Goal: Task Accomplishment & Management: Use online tool/utility

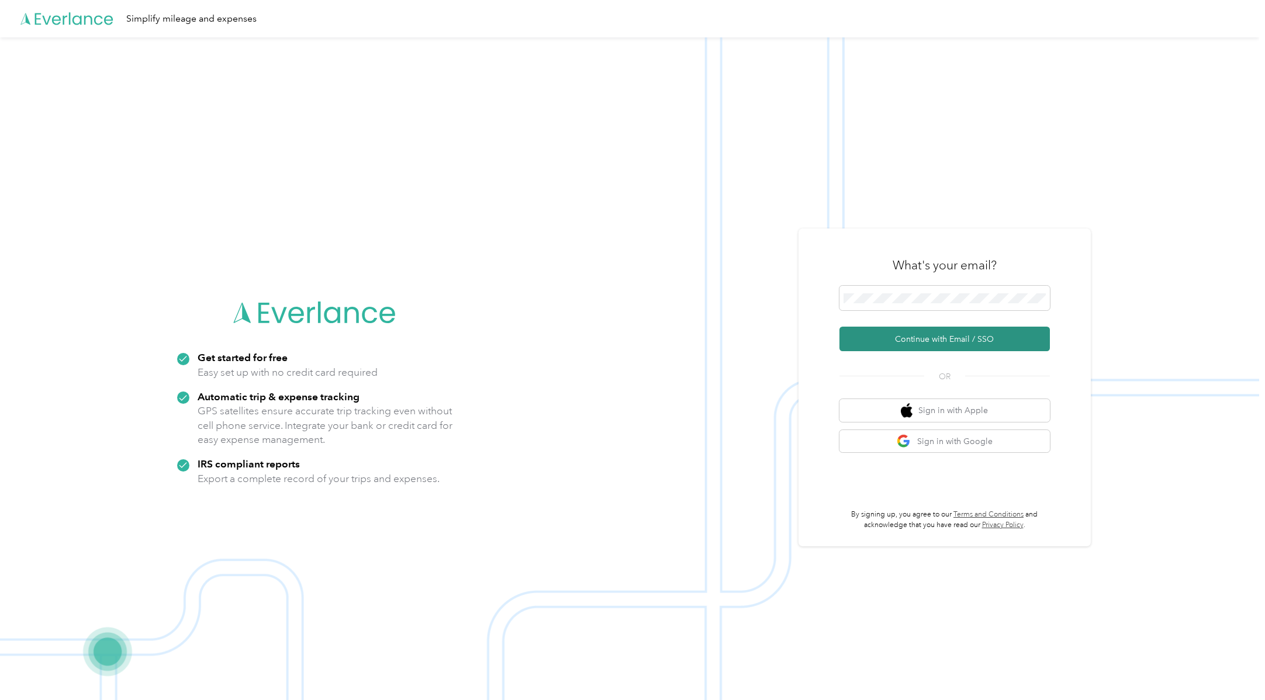
click at [1045, 339] on button "Continue with Email / SSO" at bounding box center [944, 339] width 210 height 25
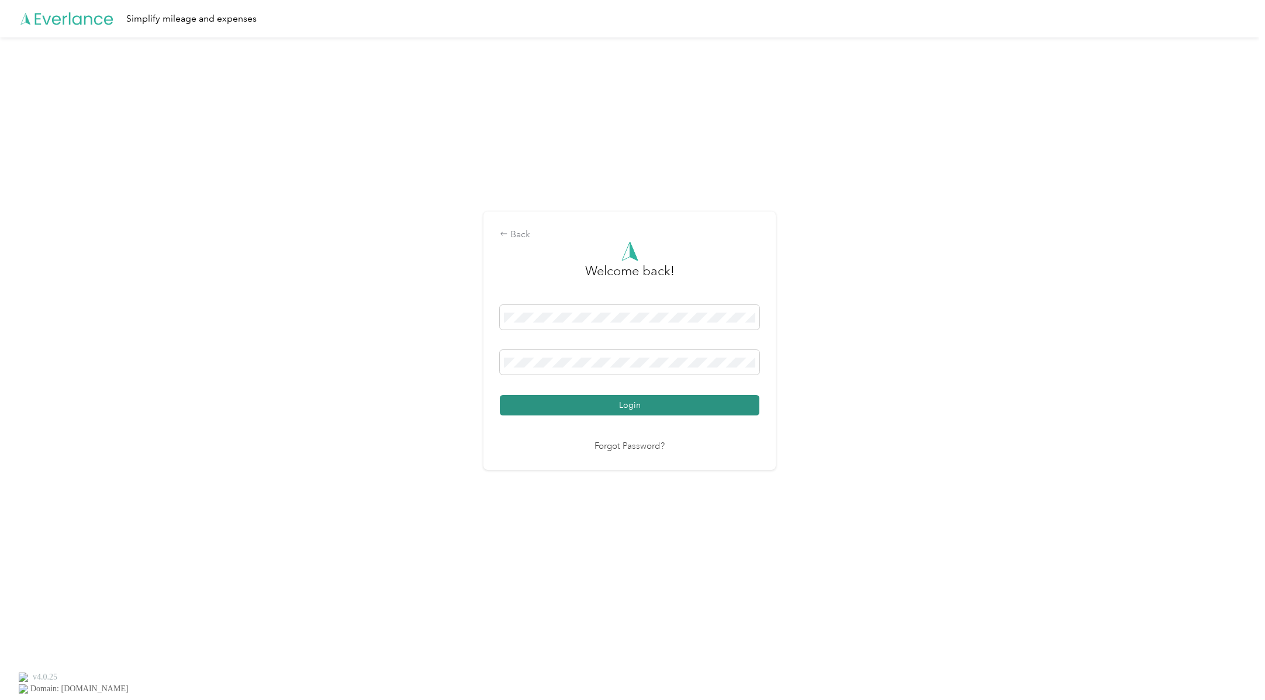
click at [730, 406] on button "Login" at bounding box center [630, 405] width 260 height 20
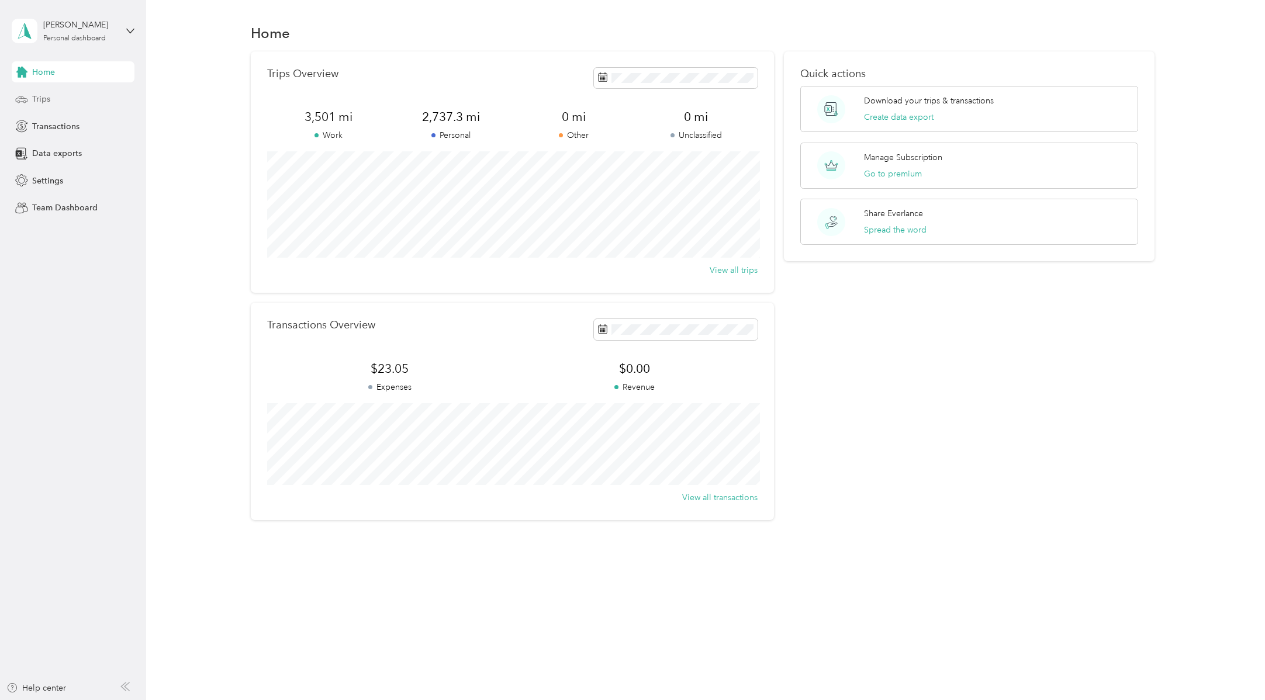
click at [47, 98] on span "Trips" at bounding box center [41, 99] width 18 height 12
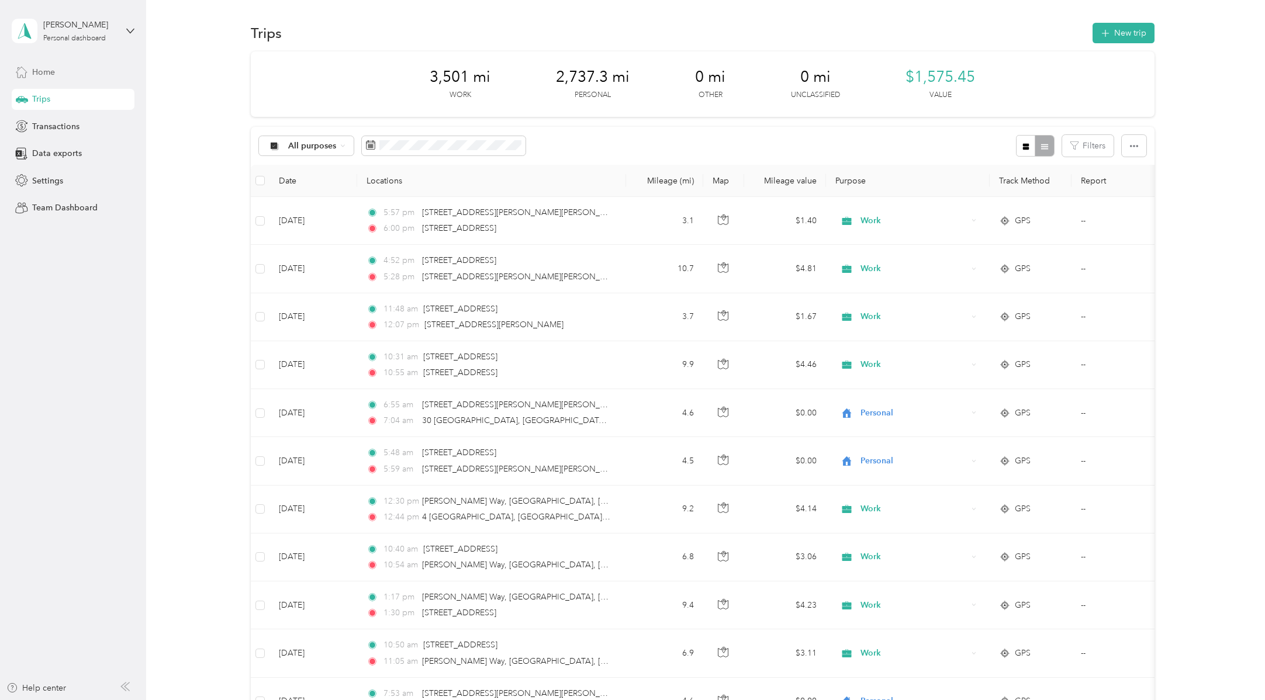
click at [46, 72] on span "Home" at bounding box center [43, 72] width 23 height 12
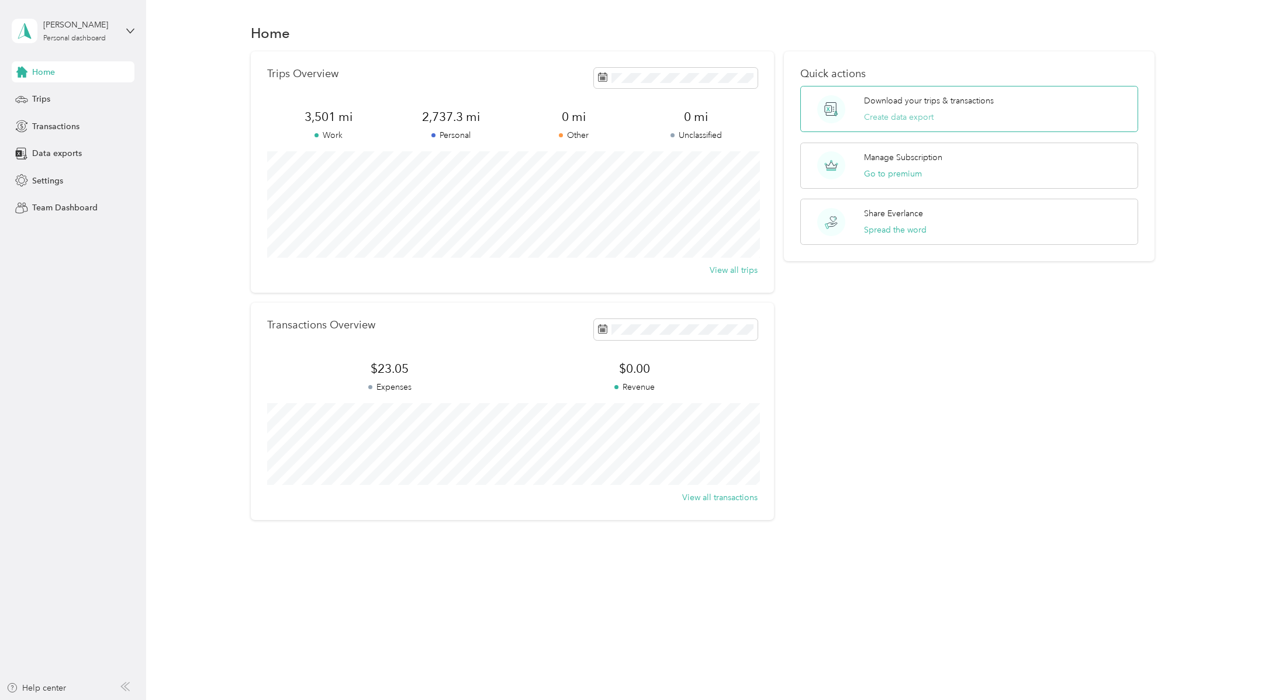
click at [908, 113] on button "Create data export" at bounding box center [899, 117] width 70 height 12
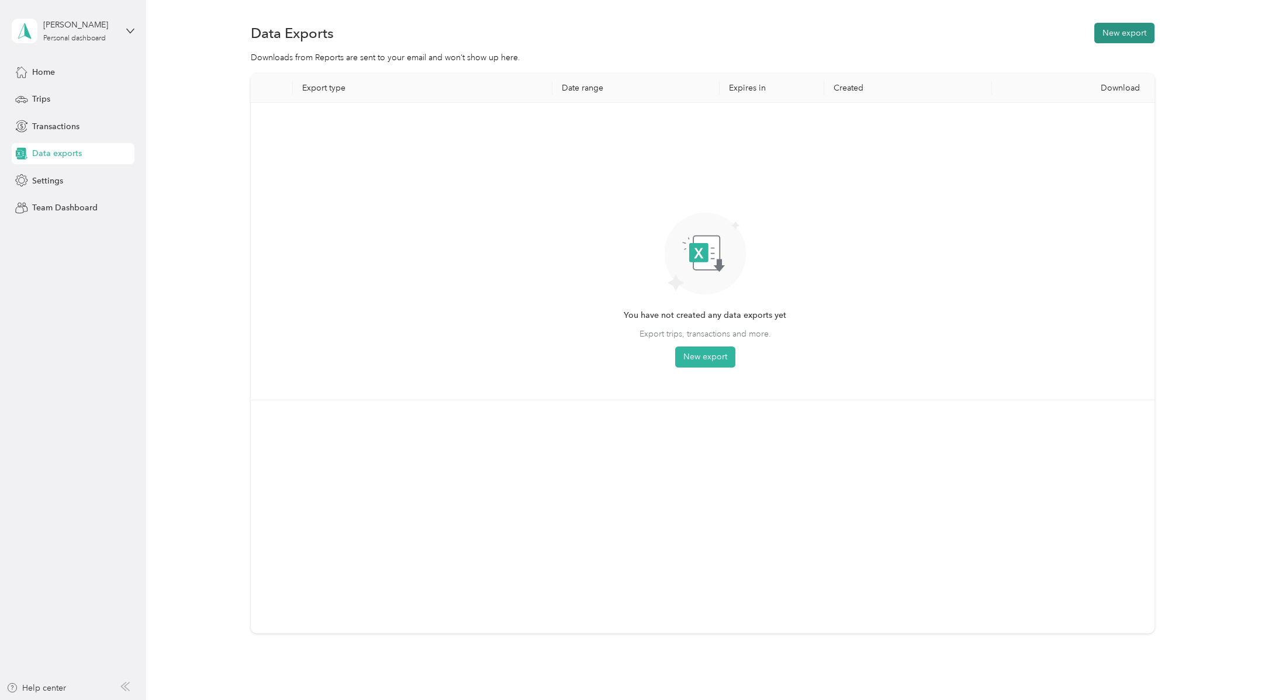
click at [1119, 30] on button "New export" at bounding box center [1124, 33] width 60 height 20
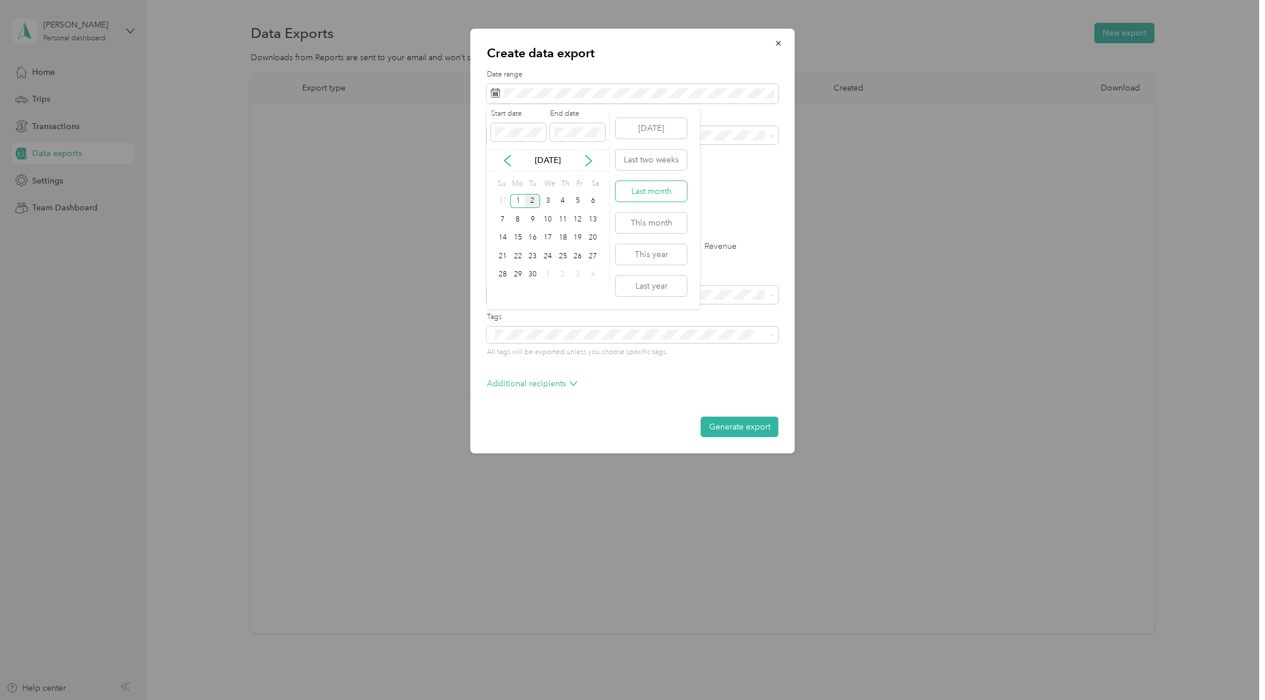
click at [662, 193] on button "Last month" at bounding box center [651, 191] width 71 height 20
click at [524, 246] on label "Trips" at bounding box center [536, 247] width 30 height 8
click at [747, 426] on button "Generate export" at bounding box center [740, 427] width 78 height 20
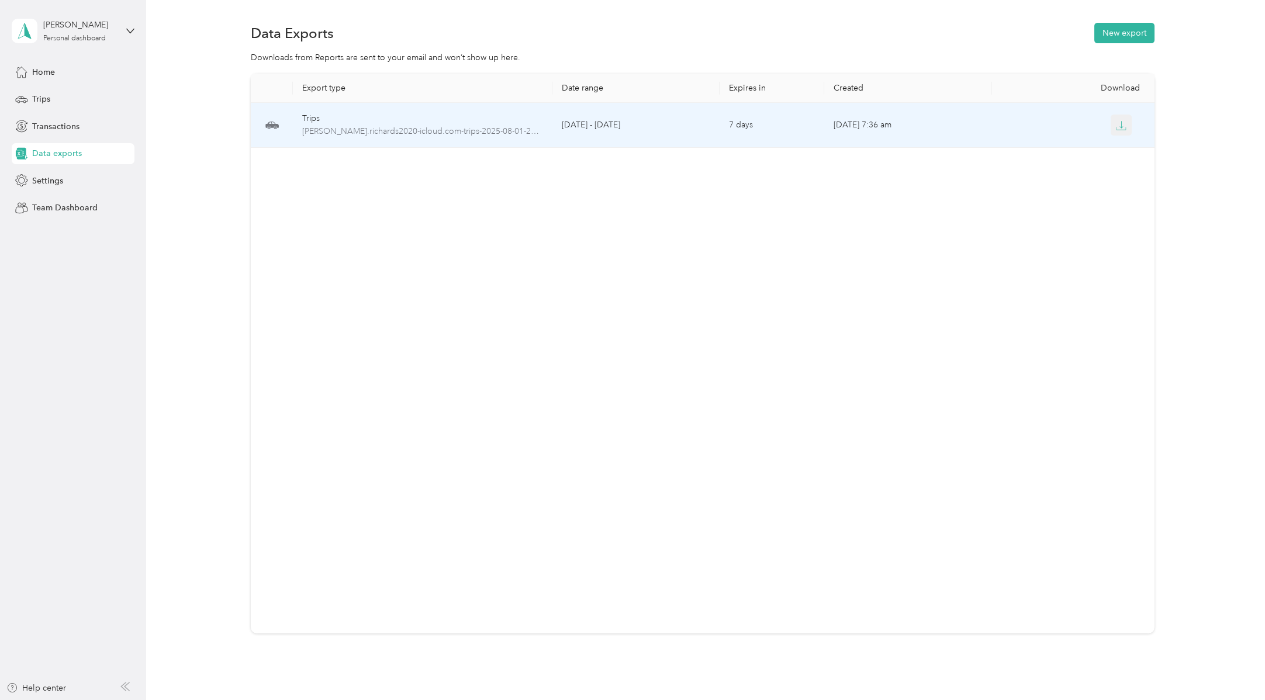
click at [1122, 126] on icon "button" at bounding box center [1121, 125] width 11 height 11
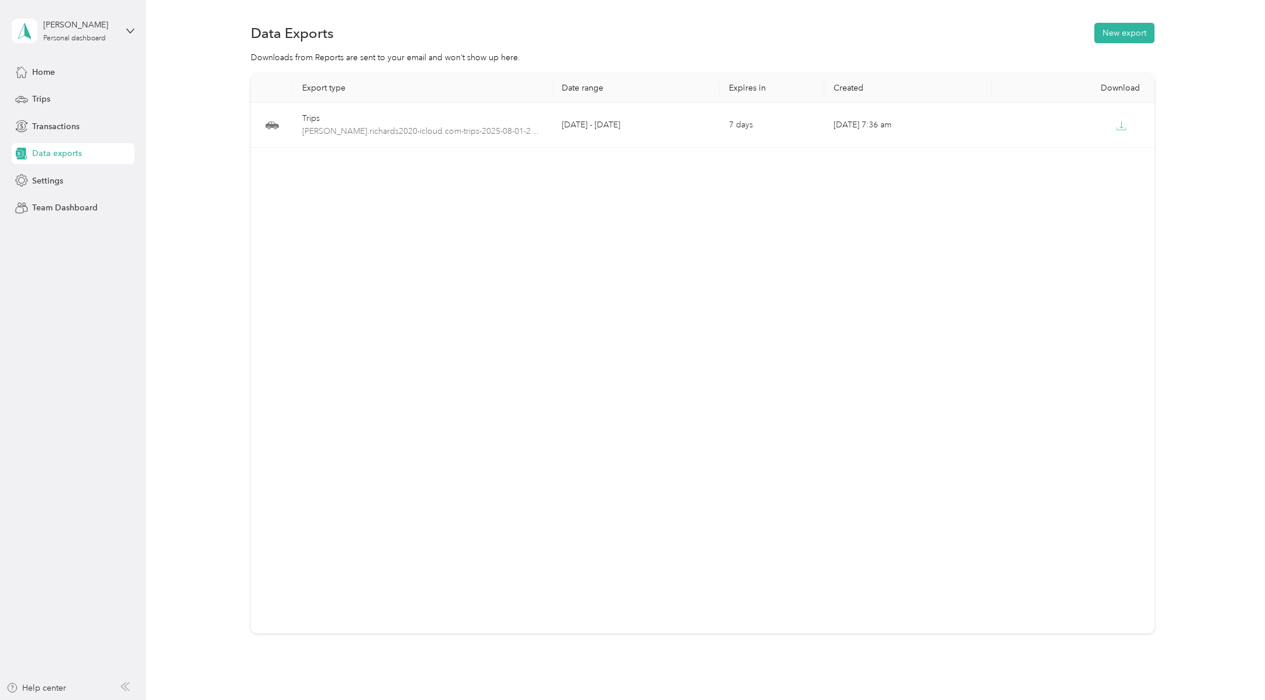
click at [642, 29] on div "Data Exports New export" at bounding box center [703, 32] width 904 height 25
click at [1127, 32] on button "New export" at bounding box center [1124, 33] width 60 height 20
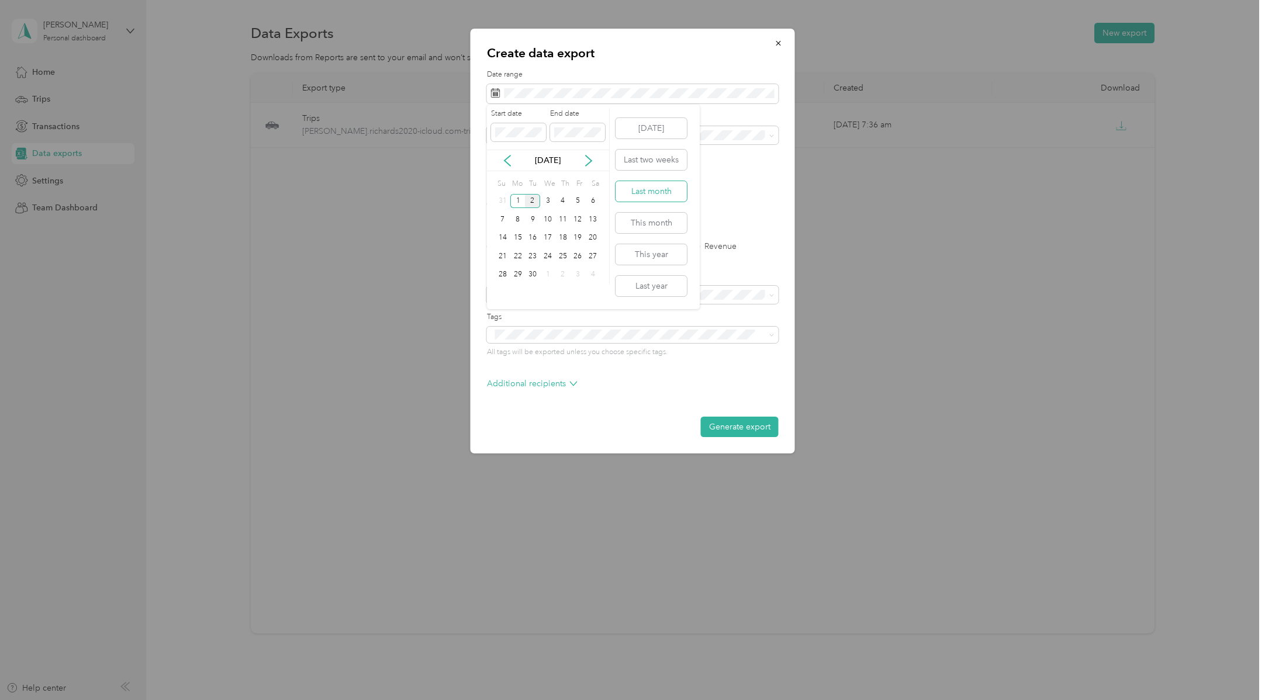
click at [659, 191] on button "Last month" at bounding box center [651, 191] width 71 height 20
click at [568, 246] on label "Transactions" at bounding box center [591, 247] width 57 height 8
click at [751, 429] on button "Generate export" at bounding box center [740, 427] width 78 height 20
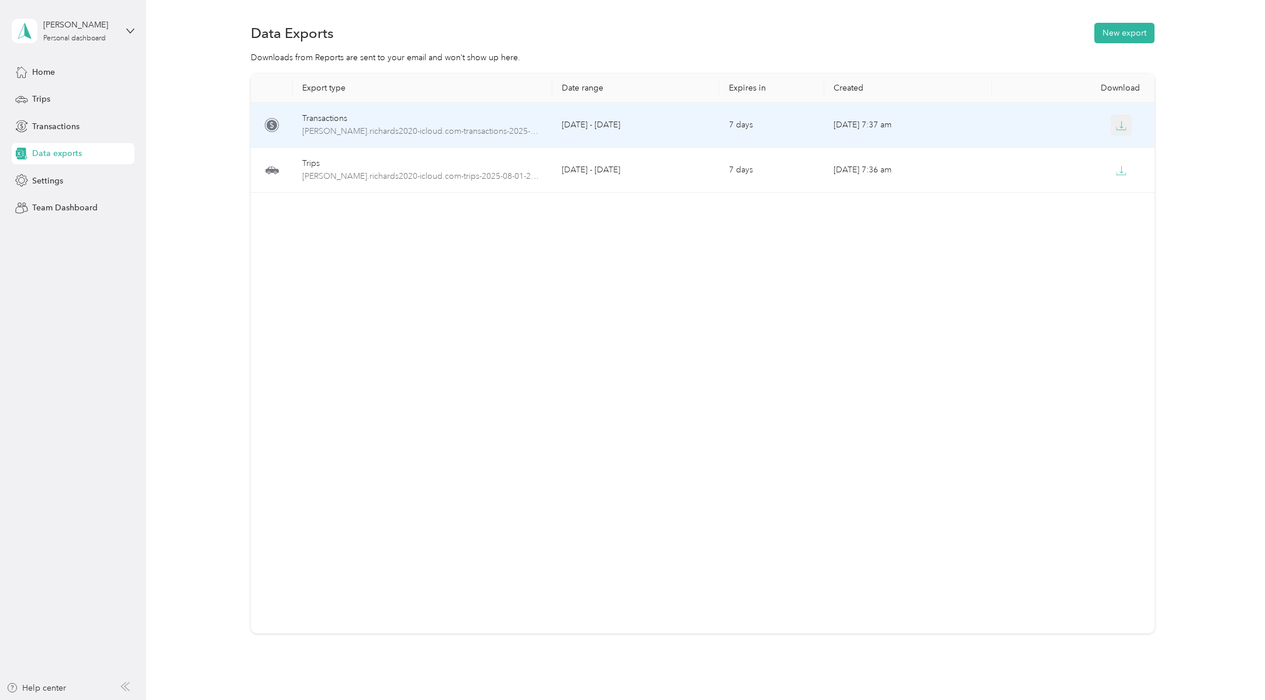
click at [1124, 124] on icon "button" at bounding box center [1121, 125] width 11 height 11
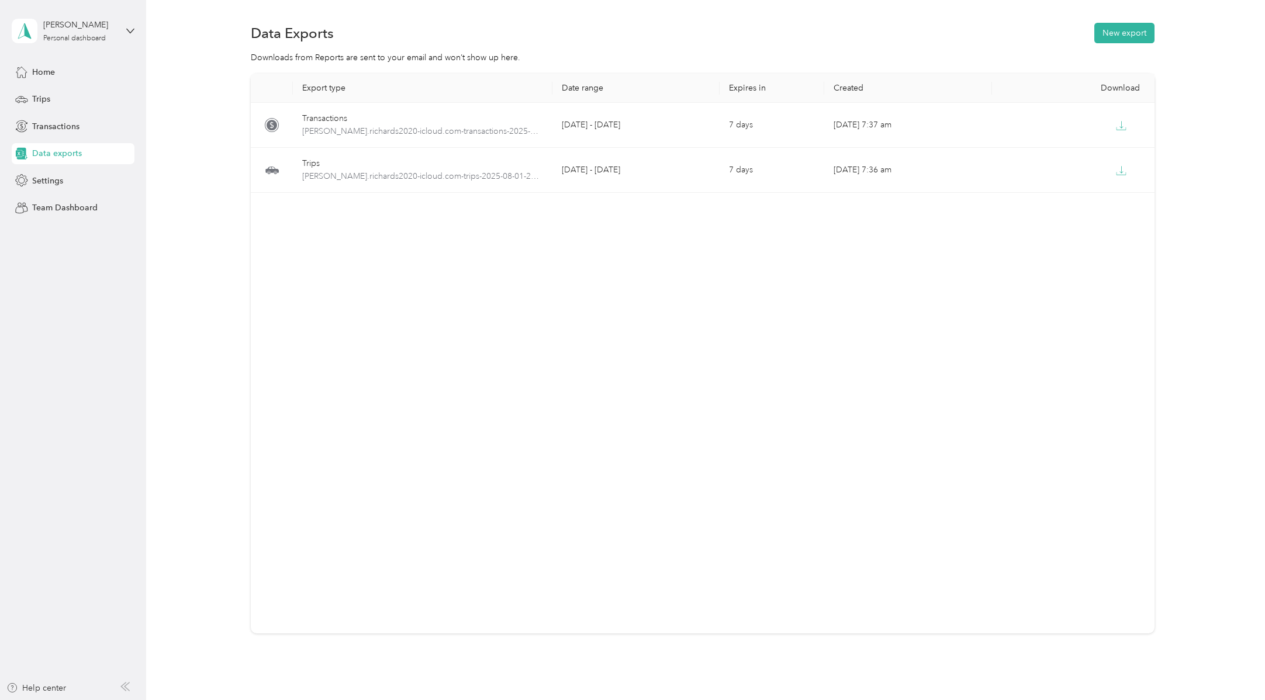
click at [749, 340] on div "Export type Date range Expires in Created Download Transactions [PERSON_NAME].r…" at bounding box center [703, 354] width 904 height 560
